Goal: Information Seeking & Learning: Learn about a topic

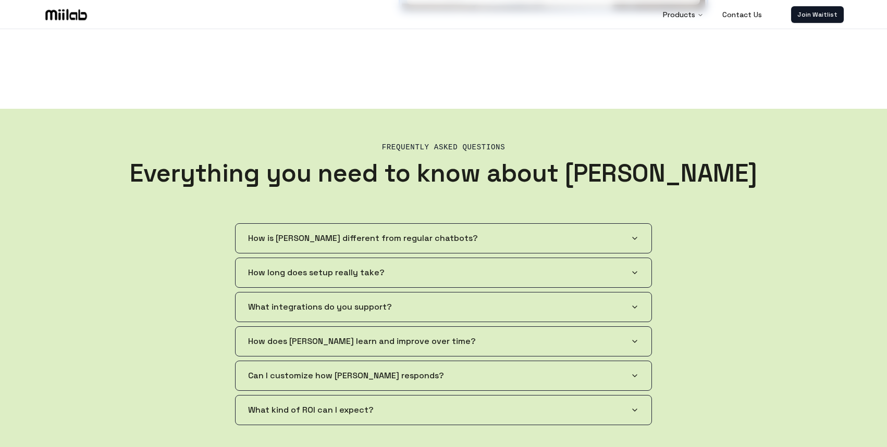
scroll to position [1750, 0]
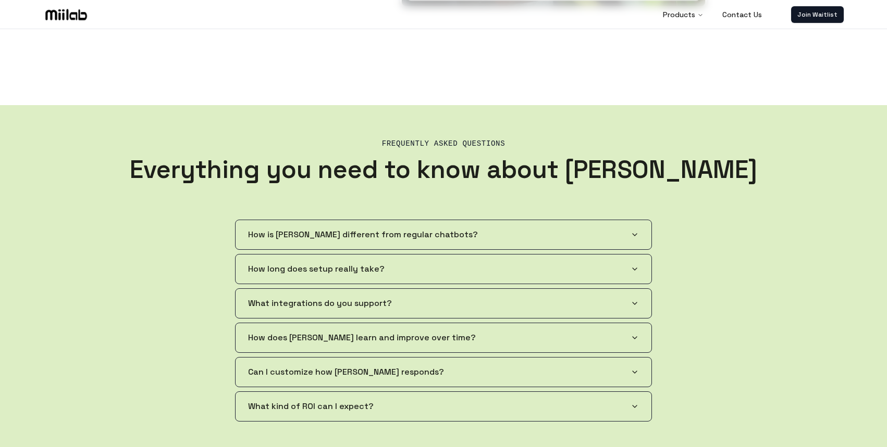
click at [407, 244] on button "How is [PERSON_NAME] different from regular chatbots?" at bounding box center [443, 234] width 416 height 29
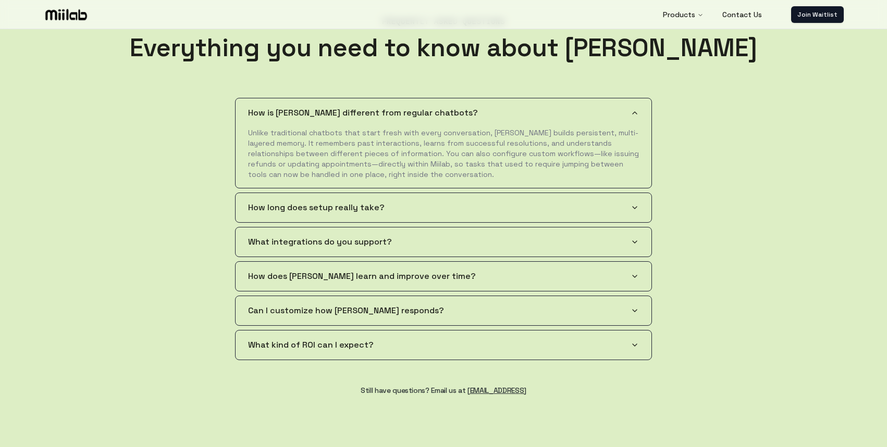
scroll to position [1872, 0]
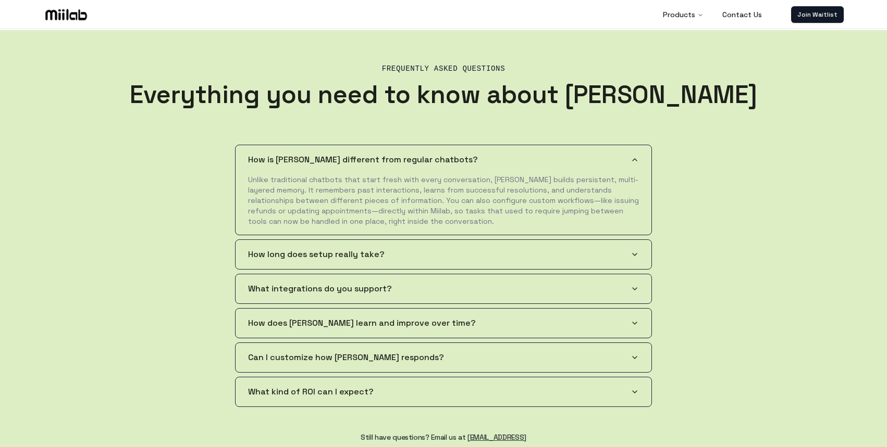
click at [302, 248] on span "How long does setup really take?" at bounding box center [316, 254] width 136 height 13
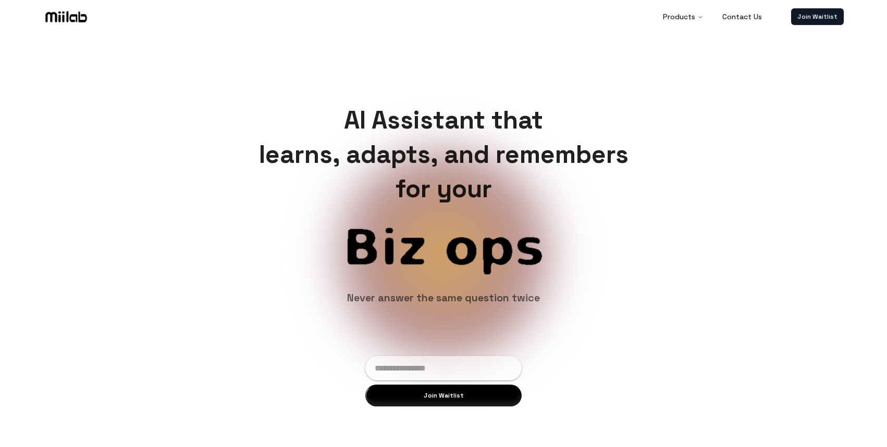
scroll to position [1, 0]
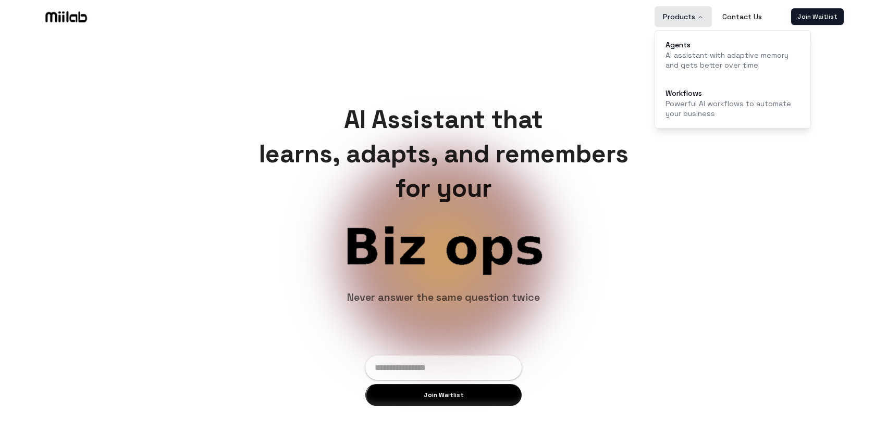
click at [699, 14] on button "Products" at bounding box center [682, 16] width 57 height 21
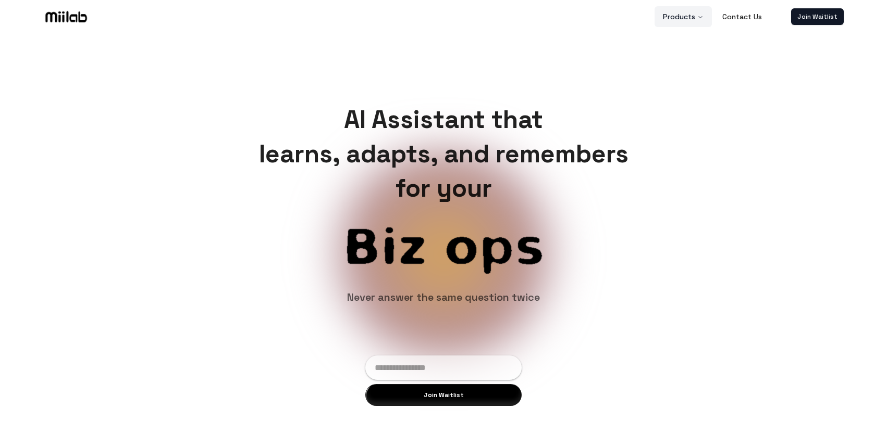
click at [699, 14] on button "Products" at bounding box center [682, 16] width 57 height 21
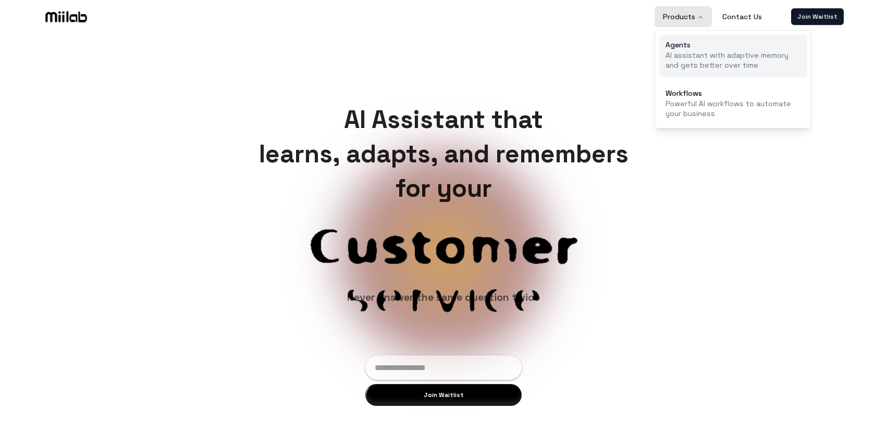
click at [698, 55] on p "AI assistant with adaptive memory and gets better over time" at bounding box center [732, 61] width 135 height 20
